Goal: Task Accomplishment & Management: Manage account settings

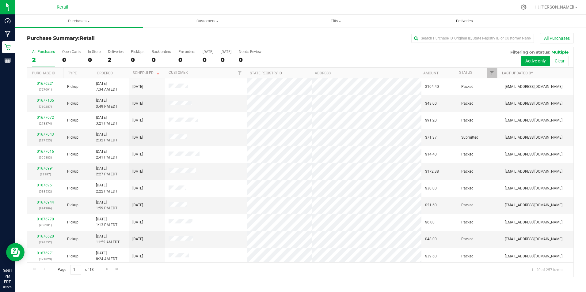
click at [461, 21] on span "Deliveries" at bounding box center [464, 21] width 33 height 6
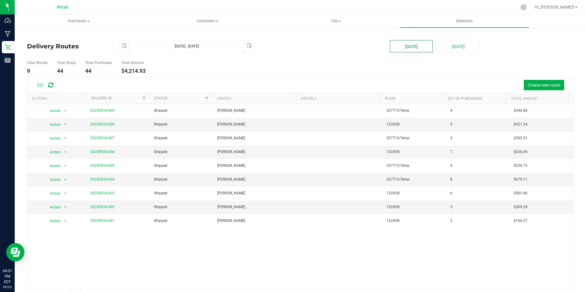
click at [395, 48] on button "[DATE]" at bounding box center [411, 46] width 43 height 12
type input "[DATE] - [DATE]"
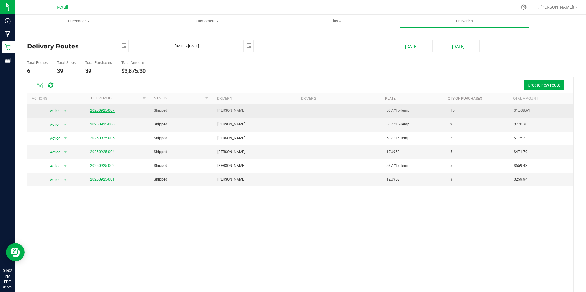
click at [94, 111] on link "20250925-007" at bounding box center [102, 110] width 25 height 4
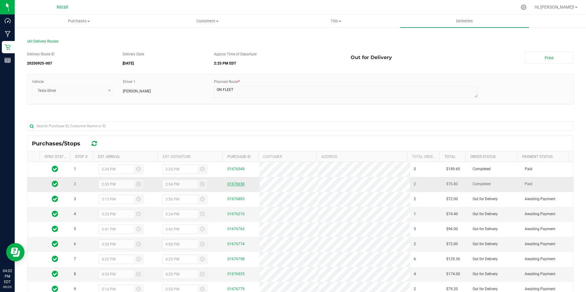
click at [234, 186] on link "01676658" at bounding box center [235, 184] width 17 height 4
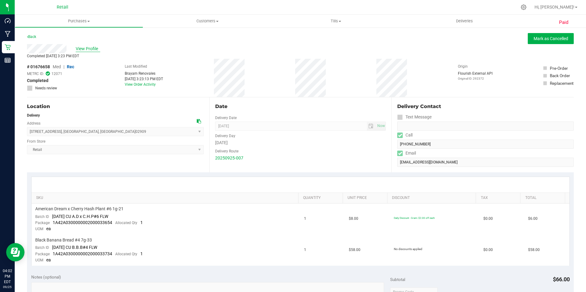
click at [89, 47] on span "View Profile" at bounding box center [88, 49] width 25 height 6
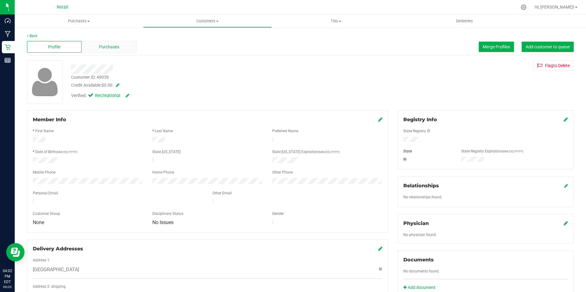
click at [102, 49] on span "Purchases" at bounding box center [109, 47] width 20 height 6
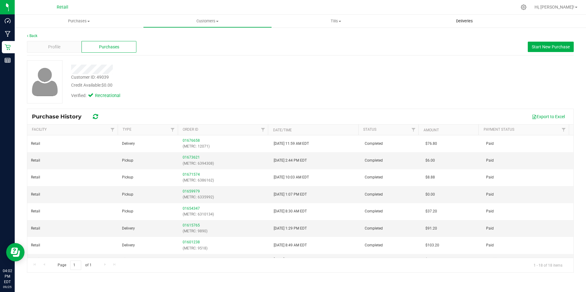
click at [457, 19] on span "Deliveries" at bounding box center [464, 21] width 33 height 6
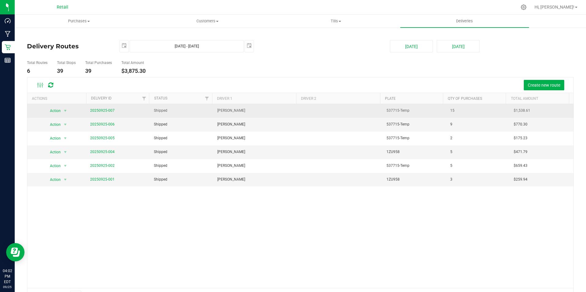
click at [105, 108] on span "20250925-007" at bounding box center [102, 111] width 25 height 6
click at [104, 109] on link "20250925-007" at bounding box center [102, 110] width 25 height 4
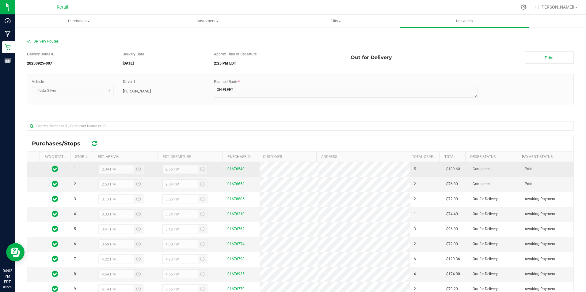
click at [232, 169] on link "01676549" at bounding box center [235, 169] width 17 height 4
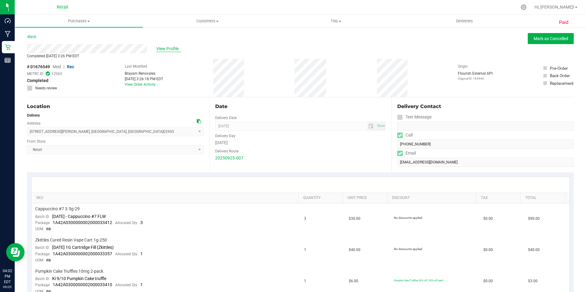
click at [177, 49] on span "View Profile" at bounding box center [168, 49] width 25 height 6
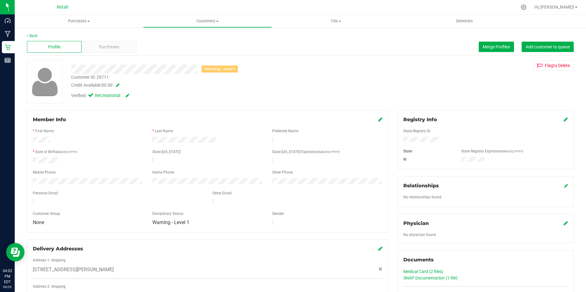
click at [119, 86] on span at bounding box center [116, 85] width 6 height 4
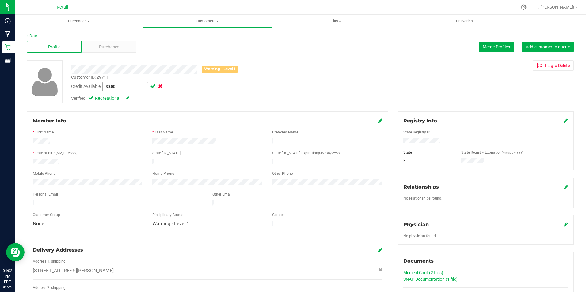
click at [120, 89] on span "$0.00 0" at bounding box center [125, 86] width 46 height 9
type input "3.60"
type input "$3.60"
click at [151, 87] on span at bounding box center [152, 86] width 7 height 4
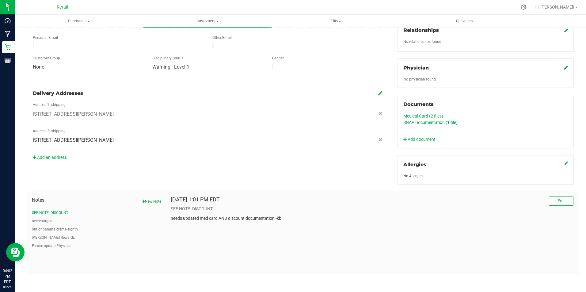
scroll to position [157, 0]
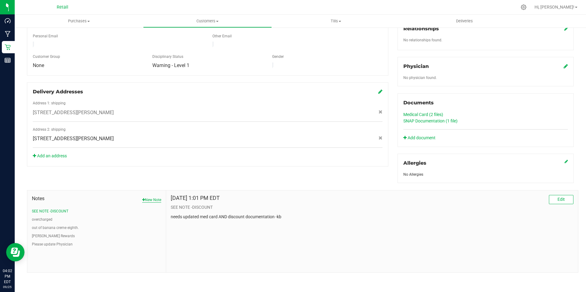
click at [148, 199] on button "New Note" at bounding box center [151, 200] width 19 height 6
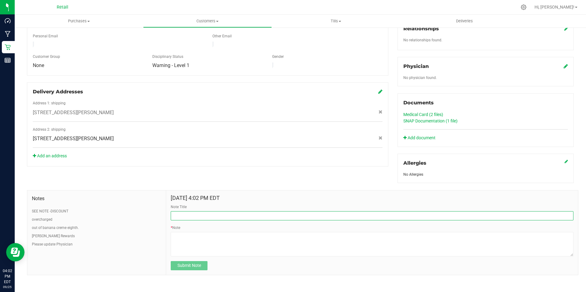
click at [183, 216] on input "Note Title" at bounding box center [372, 215] width 403 height 9
type input "A"
click at [204, 216] on input "Credit Issues" at bounding box center [372, 215] width 403 height 9
type input "Credit Issued - [DATE]"
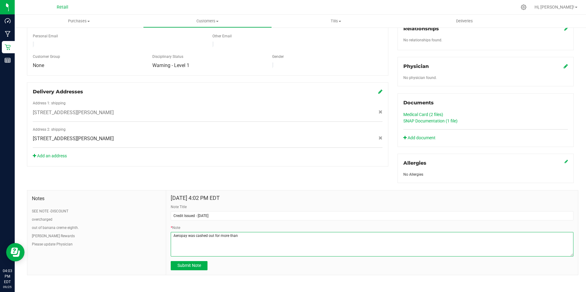
click at [238, 234] on textarea "* Note" at bounding box center [372, 244] width 403 height 25
type textarea "Aeropay was cashed out for more than the total price. a credit was issued for $…"
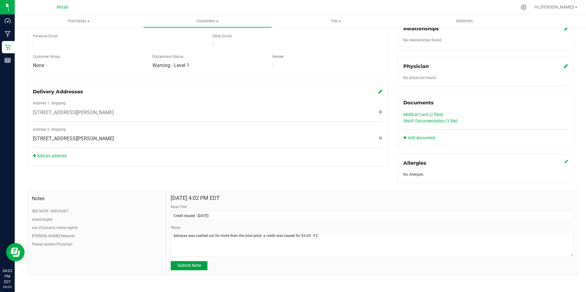
click at [199, 265] on span "Submit Note" at bounding box center [189, 265] width 24 height 5
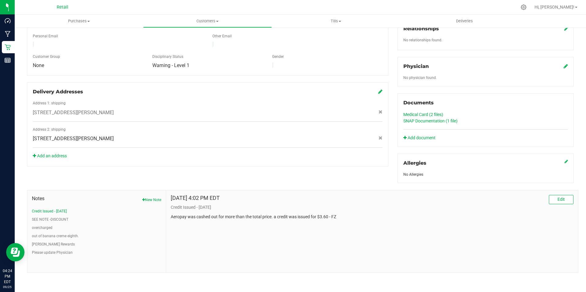
scroll to position [0, 0]
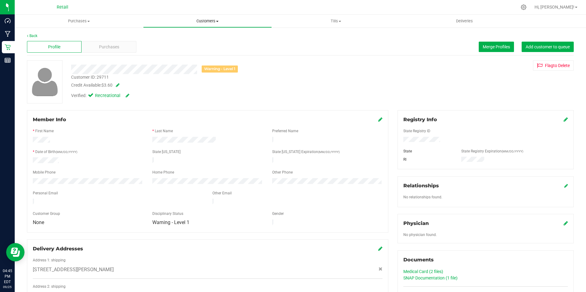
click at [202, 20] on span "Customers" at bounding box center [207, 21] width 128 height 6
click at [174, 37] on span "All customers" at bounding box center [165, 36] width 44 height 5
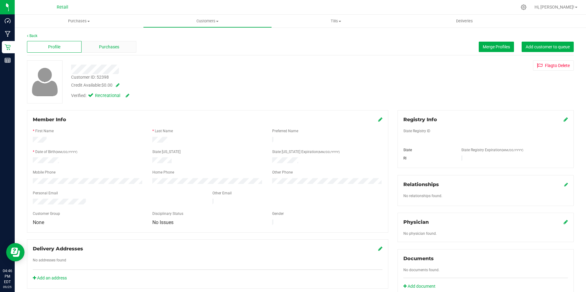
click at [116, 46] on span "Purchases" at bounding box center [109, 47] width 20 height 6
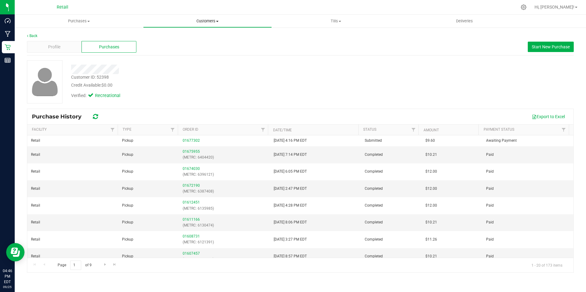
click at [209, 19] on span "Customers" at bounding box center [207, 21] width 128 height 6
click at [161, 40] on li "All customers" at bounding box center [207, 36] width 128 height 7
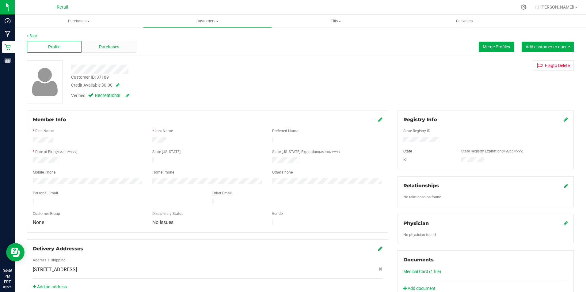
click at [102, 41] on div "Purchases" at bounding box center [109, 47] width 55 height 12
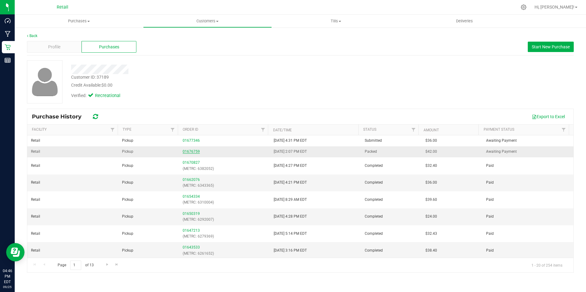
click at [190, 150] on link "01676759" at bounding box center [191, 152] width 17 height 4
